Goal: Task Accomplishment & Management: Use online tool/utility

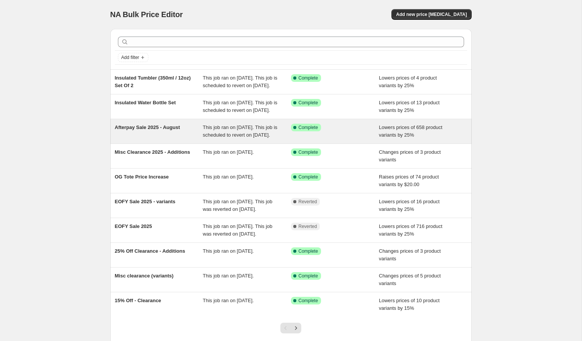
click at [151, 139] on div "Afterpay Sale 2025 - August" at bounding box center [159, 131] width 88 height 15
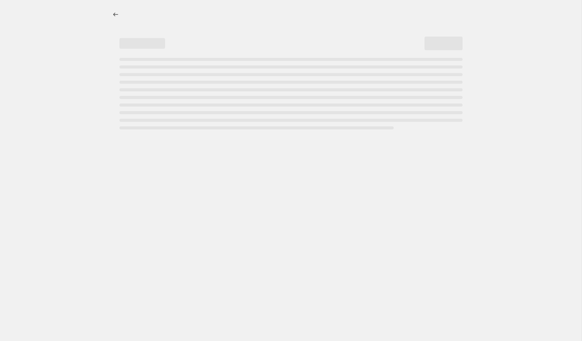
select select "percentage"
select select "collection"
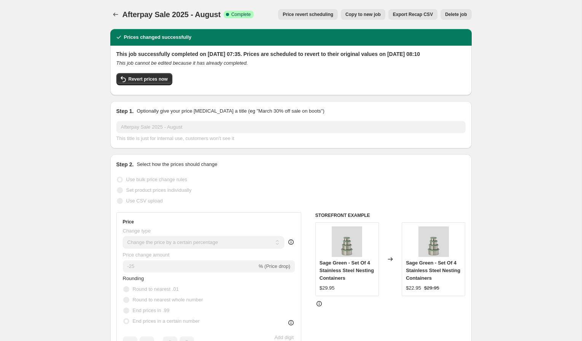
drag, startPoint x: 140, startPoint y: 60, endPoint x: 114, endPoint y: 54, distance: 26.6
click at [114, 54] on div "This job successfully completed on [DATE] 07:35. Prices are scheduled to revert…" at bounding box center [290, 70] width 361 height 49
click at [417, 58] on h2 "This job successfully completed on [DATE] 07:35. Prices are scheduled to revert…" at bounding box center [290, 54] width 349 height 8
click at [146, 82] on span "Revert prices now" at bounding box center [148, 79] width 39 height 6
checkbox input "false"
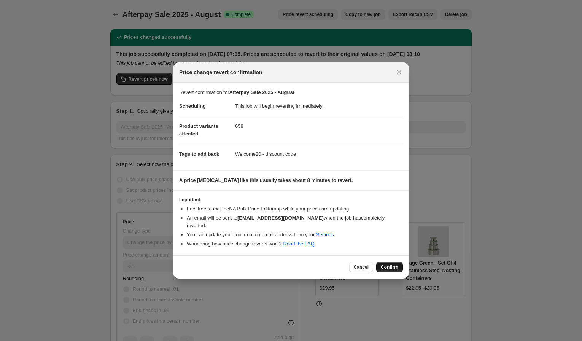
click at [394, 266] on span "Confirm" at bounding box center [390, 267] width 18 height 6
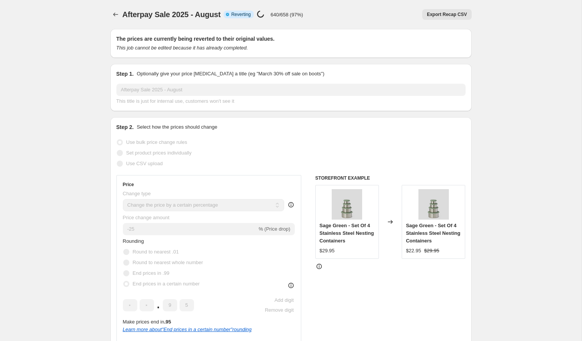
select select "percentage"
select select "collection"
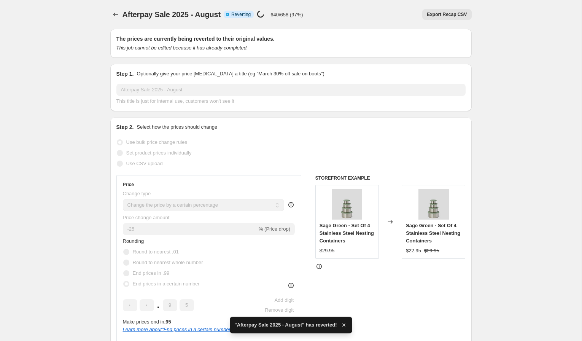
checkbox input "true"
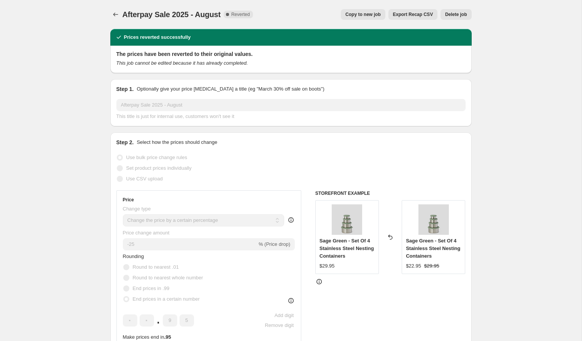
drag, startPoint x: 521, startPoint y: 11, endPoint x: 516, endPoint y: 11, distance: 4.9
click at [113, 18] on button "Price change jobs" at bounding box center [115, 14] width 11 height 11
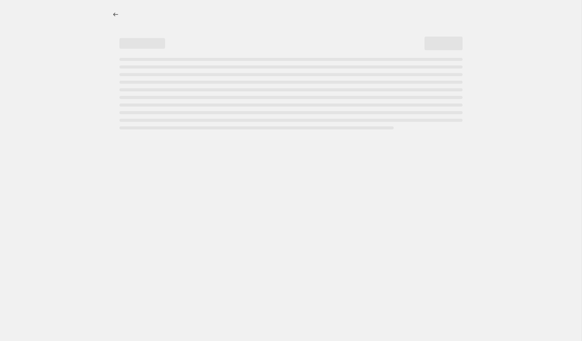
select select "percentage"
select select "collection"
